Goal: Task Accomplishment & Management: Use online tool/utility

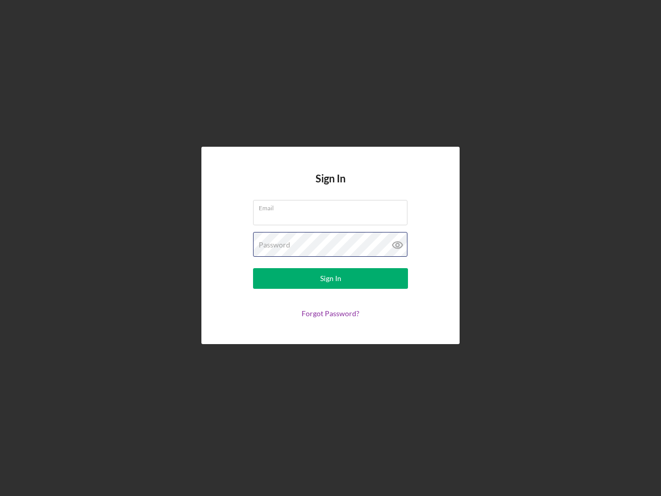
click at [331, 248] on div "Password" at bounding box center [330, 245] width 155 height 26
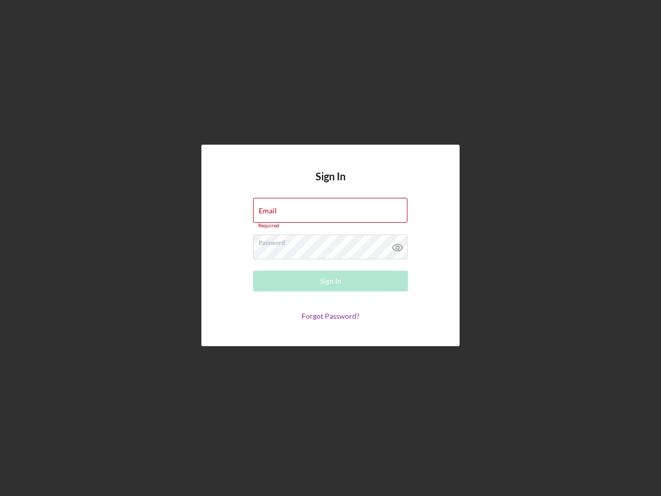
click at [398, 245] on icon at bounding box center [398, 247] width 26 height 26
